Goal: Task Accomplishment & Management: Complete application form

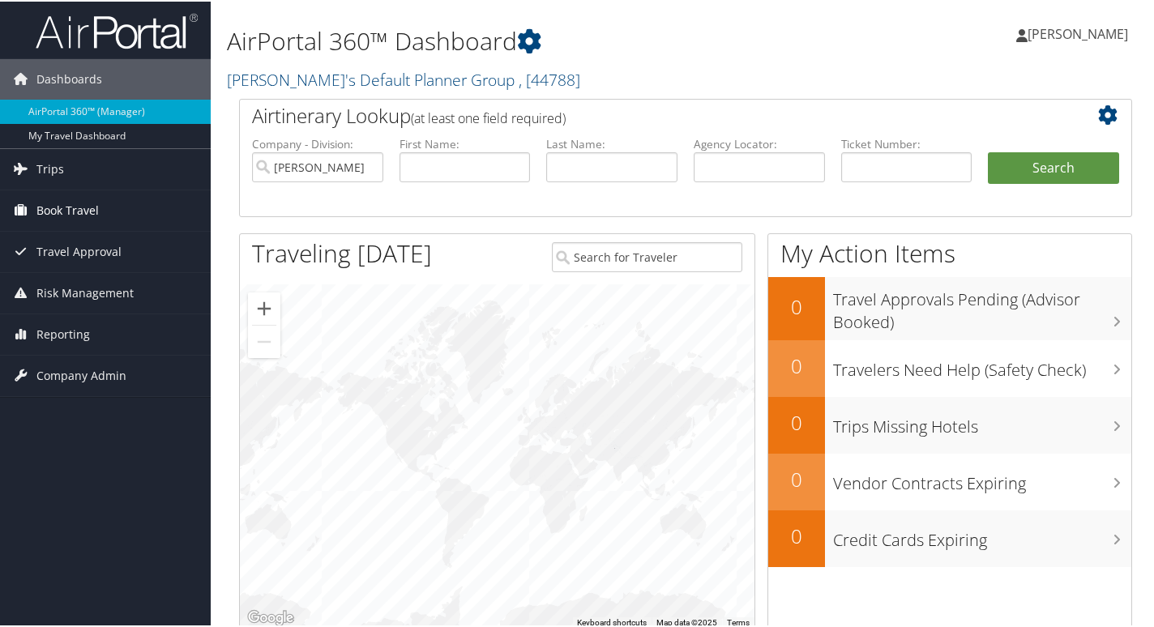
click at [45, 218] on span "Book Travel" at bounding box center [67, 209] width 62 height 41
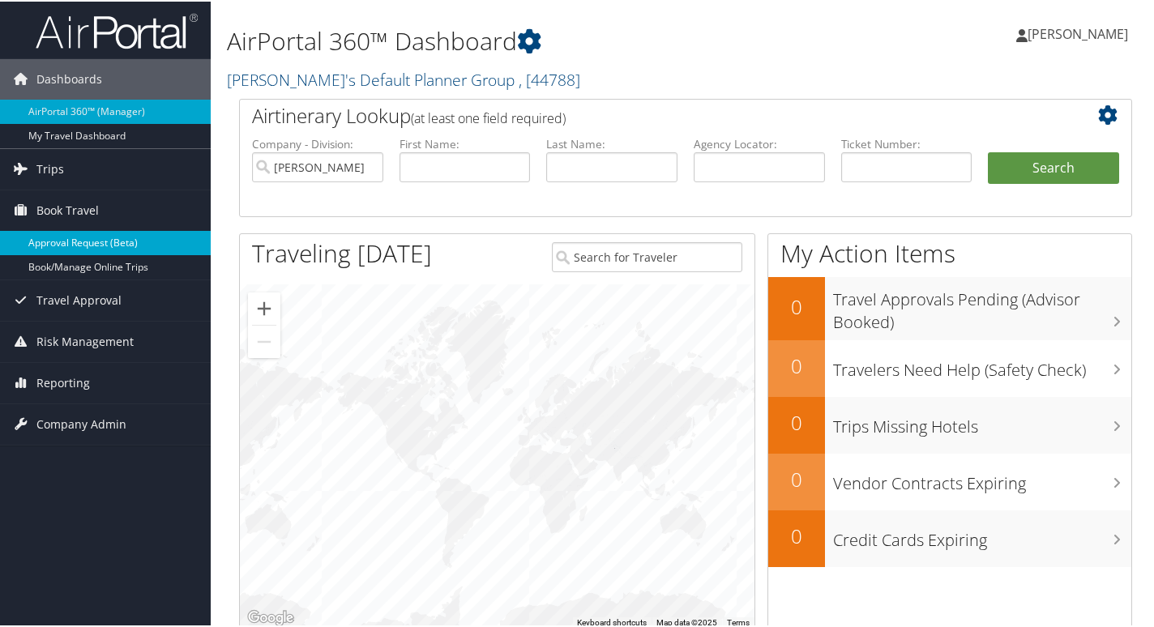
click at [55, 240] on link "Approval Request (Beta)" at bounding box center [105, 241] width 211 height 24
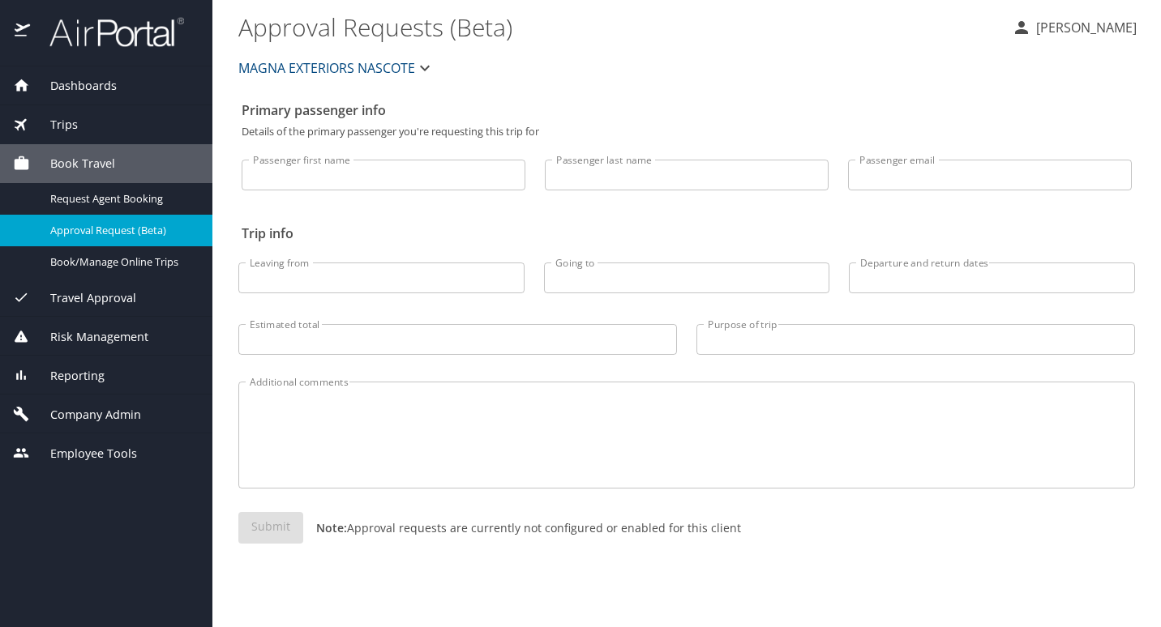
select select "US"
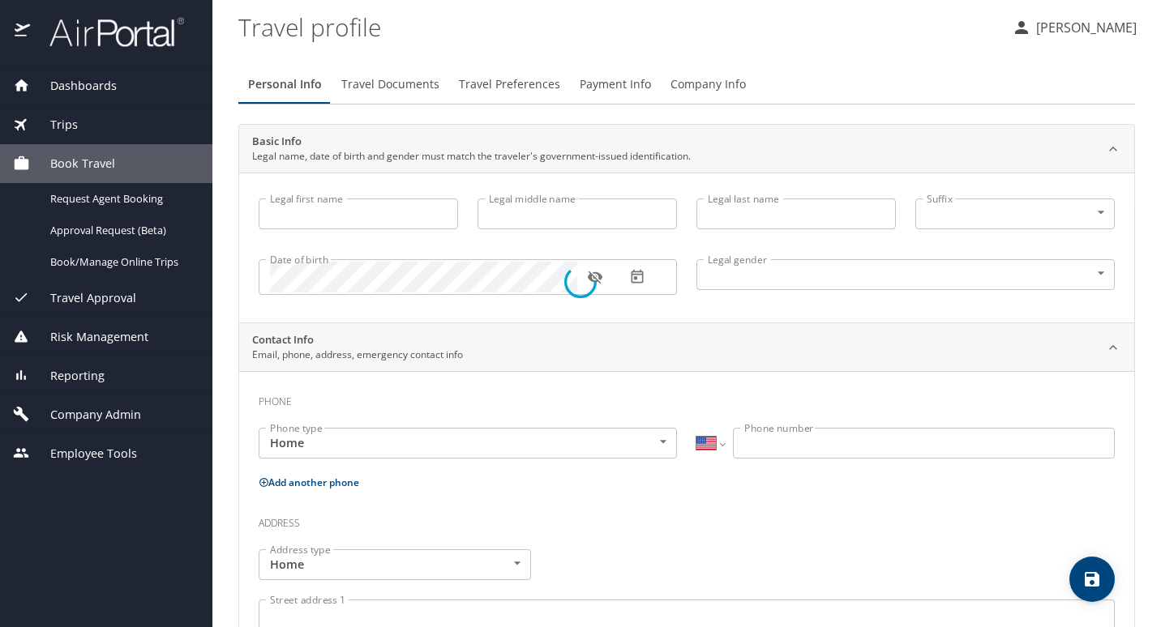
type input "Amy"
type input "Lynn"
type input "Blumhorst"
type input "Female"
type input "Ryan"
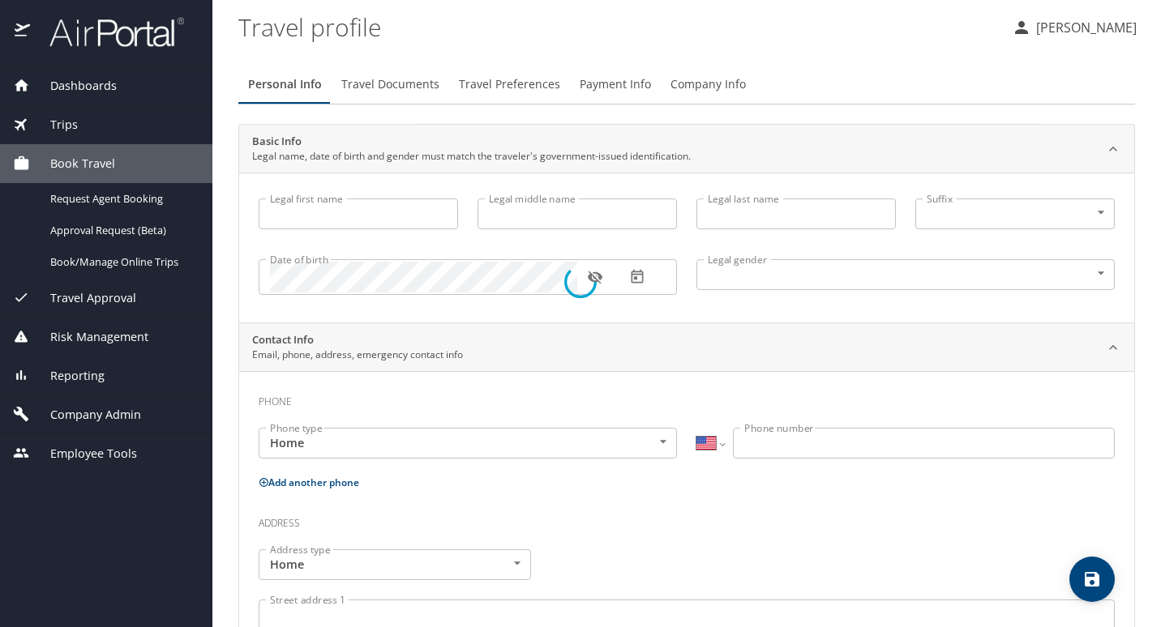
type input "Blumhorst"
select select "ZZ"
type input "+61 8 5788 631"
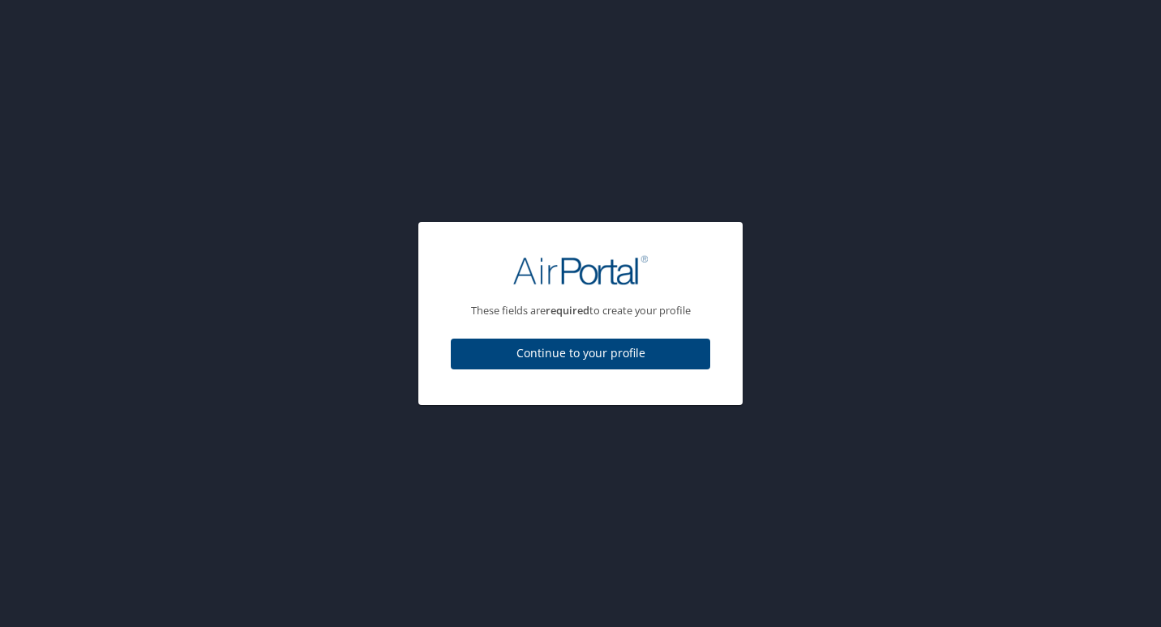
click at [97, 260] on div "These fields are required to create your profile Continue to your profile" at bounding box center [580, 313] width 1161 height 627
click at [550, 358] on span "Continue to your profile" at bounding box center [580, 354] width 233 height 20
select select "US"
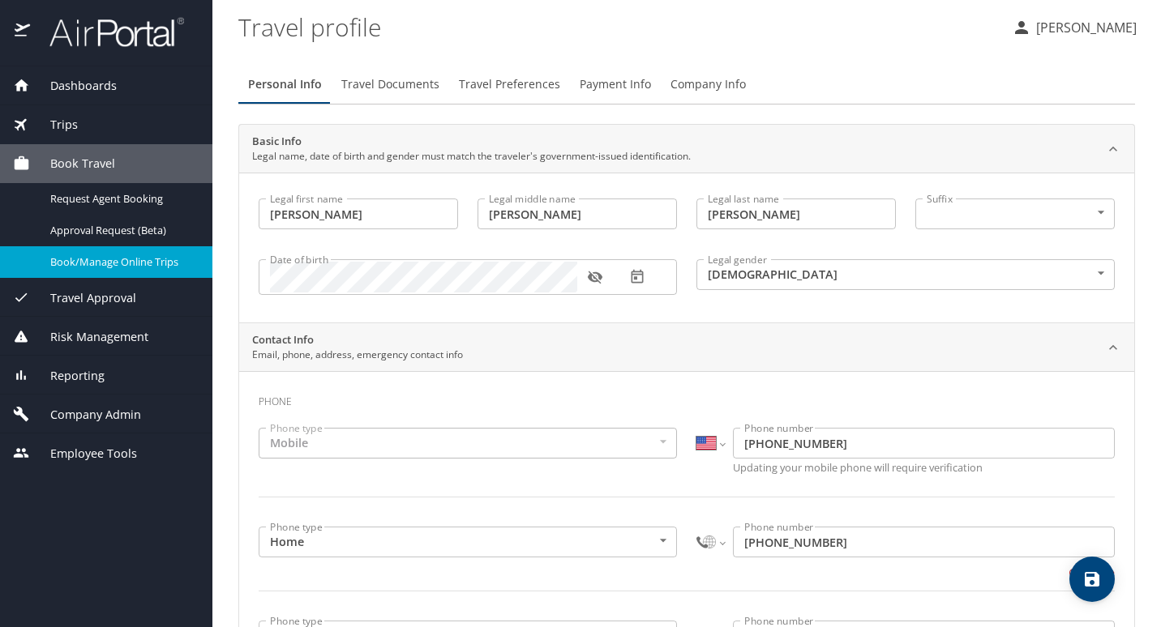
click at [100, 260] on span "Book/Manage Online Trips" at bounding box center [121, 262] width 143 height 15
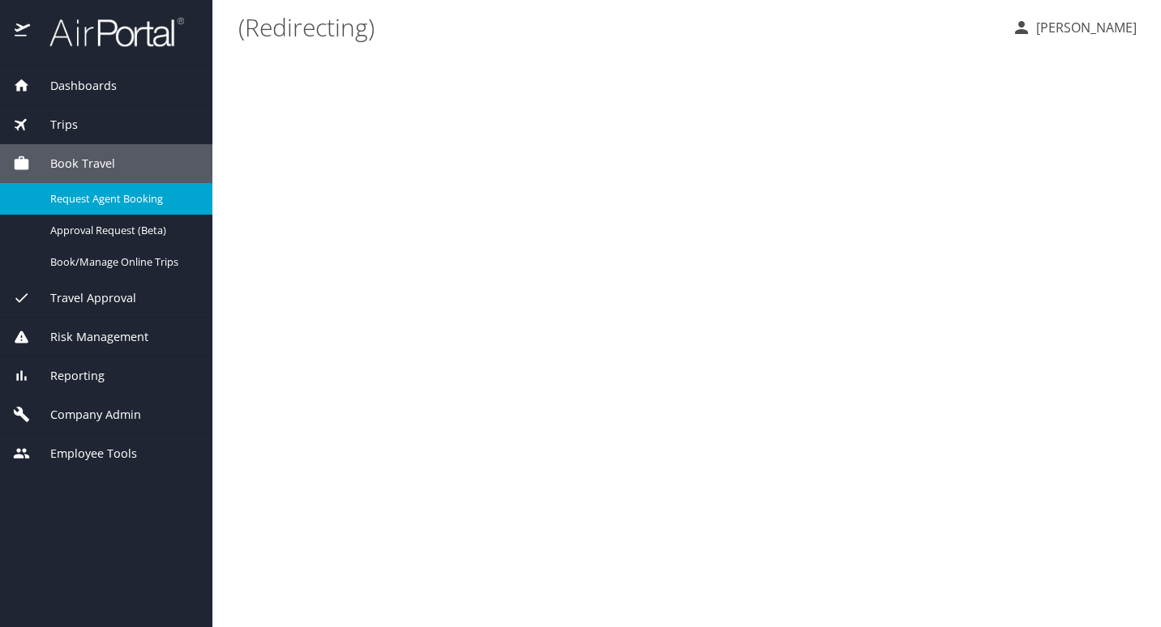
select select "US"
